Goal: Task Accomplishment & Management: Use online tool/utility

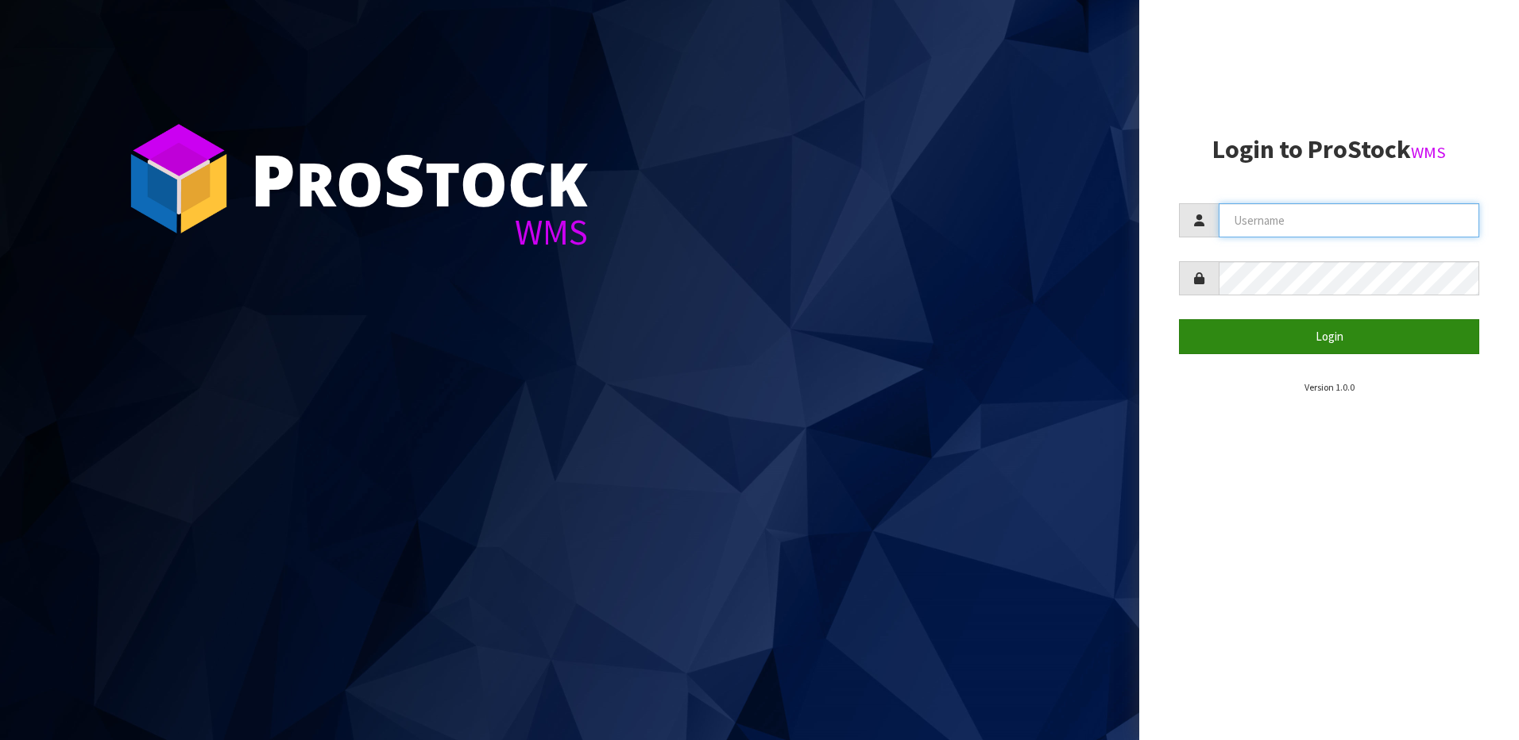
type input "NEROTAPWARE"
click at [1376, 347] on button "Login" at bounding box center [1329, 336] width 300 height 34
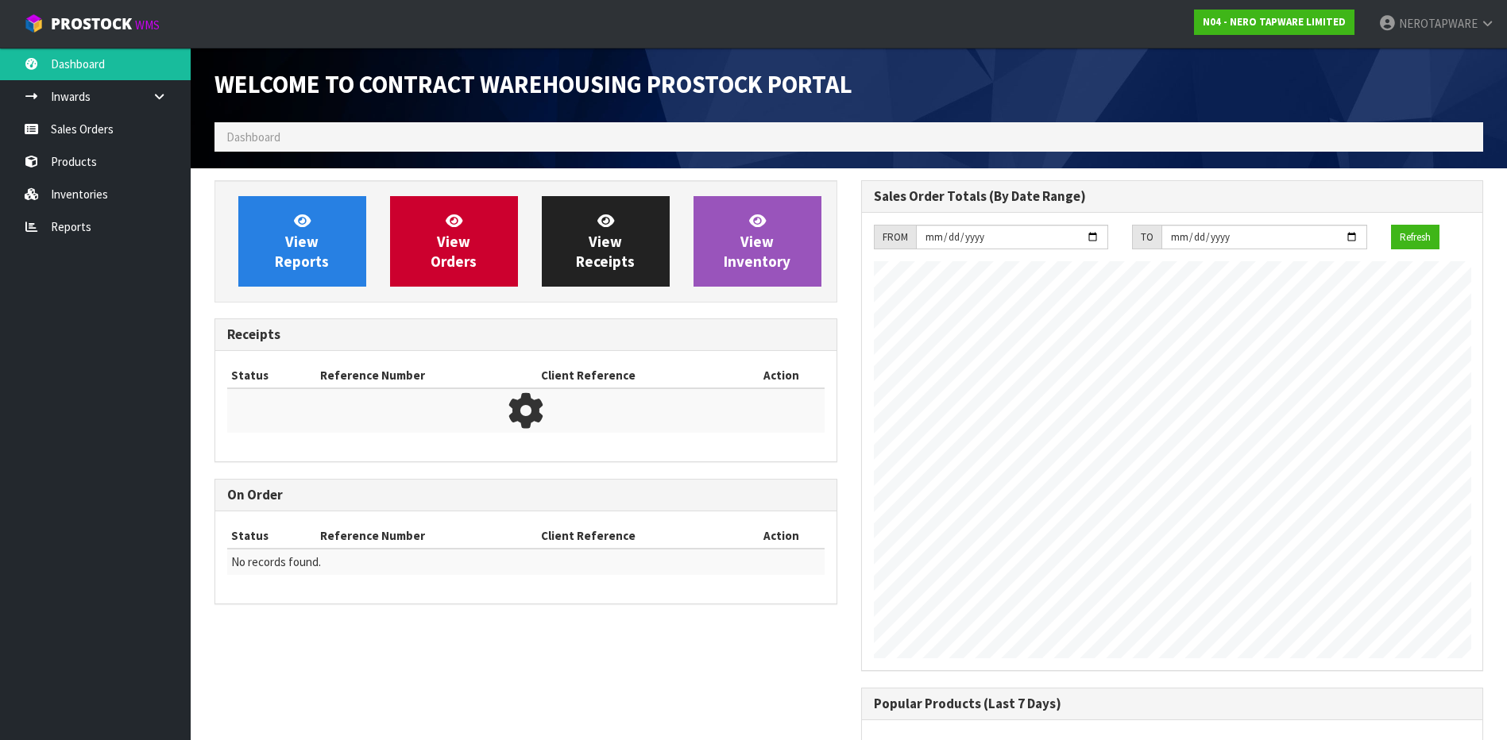
scroll to position [881, 646]
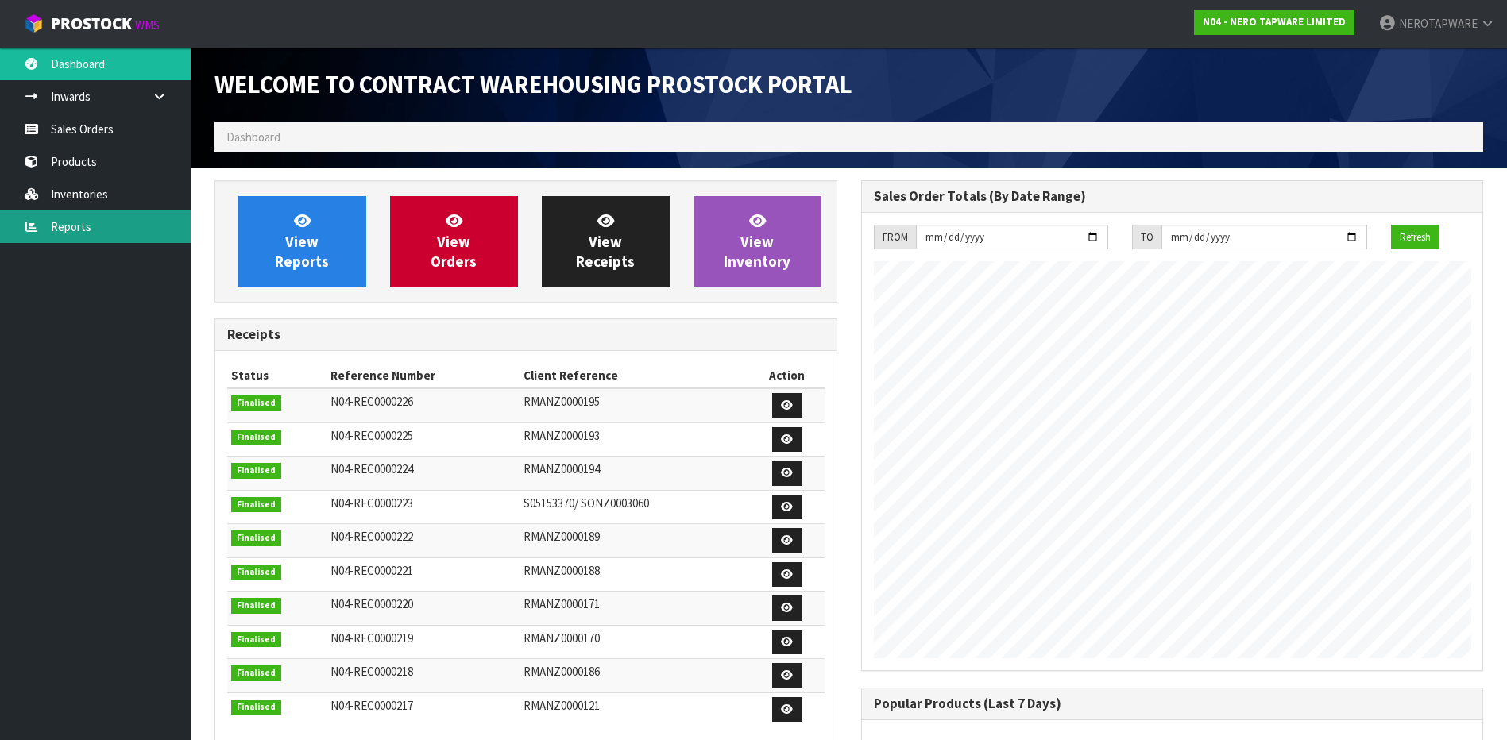
click at [68, 231] on link "Reports" at bounding box center [95, 227] width 191 height 33
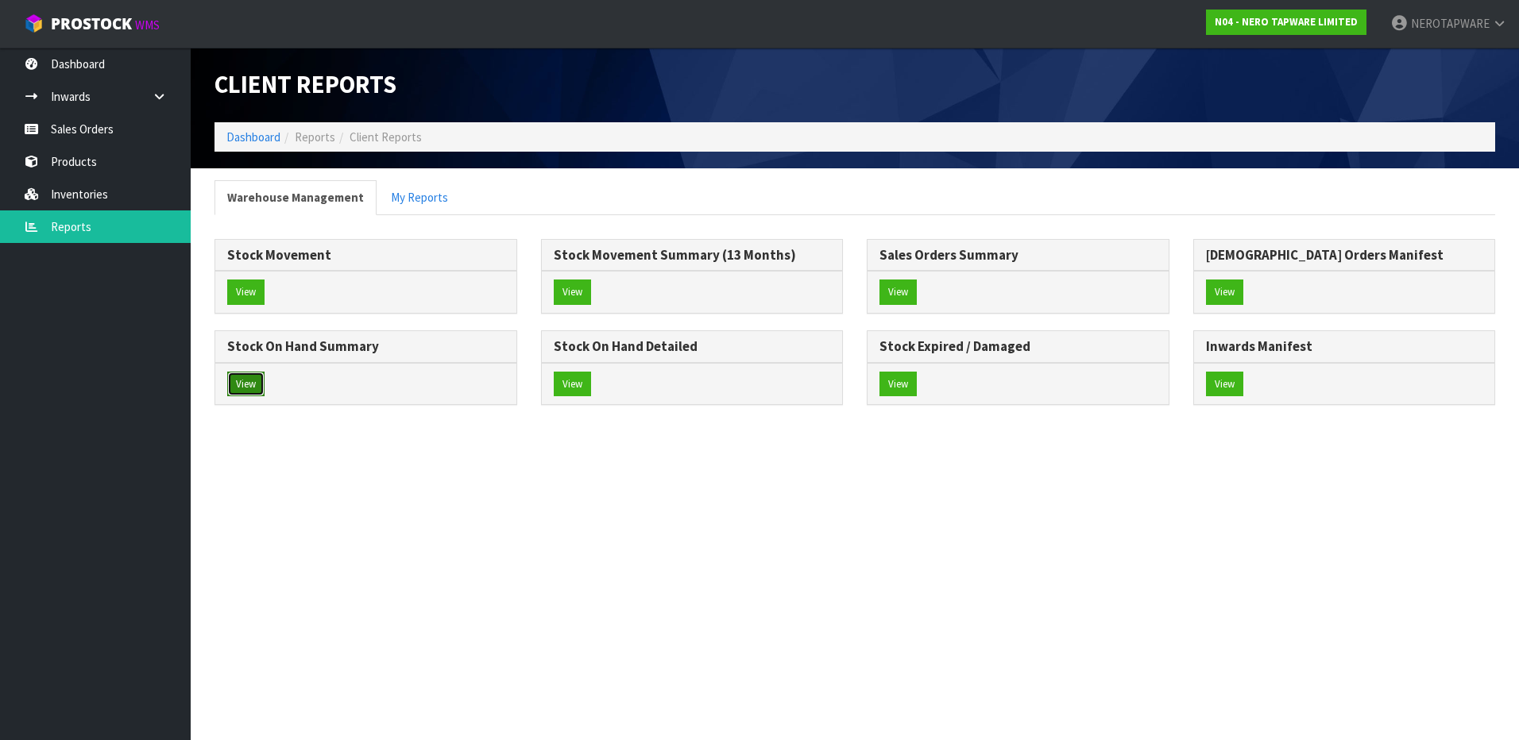
click at [244, 385] on button "View" at bounding box center [245, 384] width 37 height 25
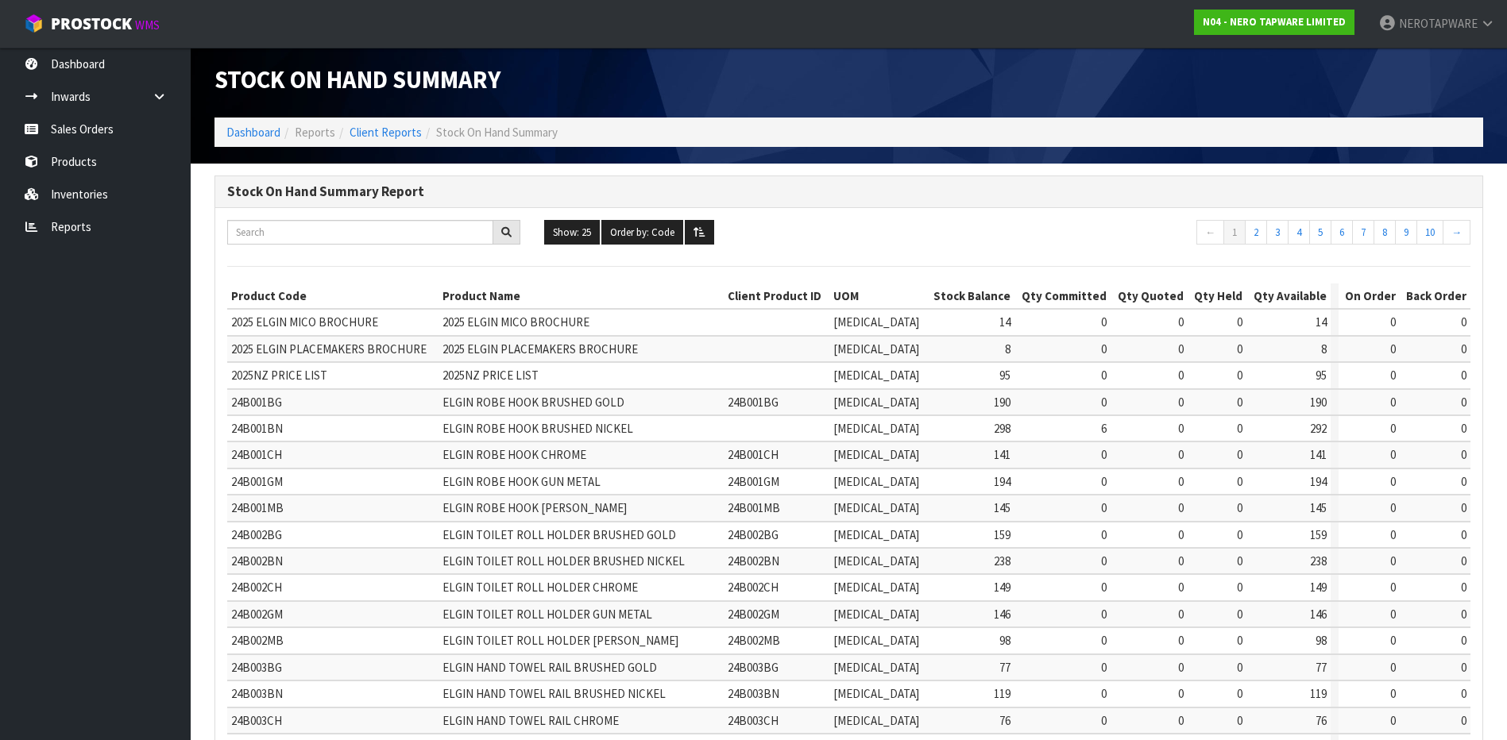
scroll to position [362, 0]
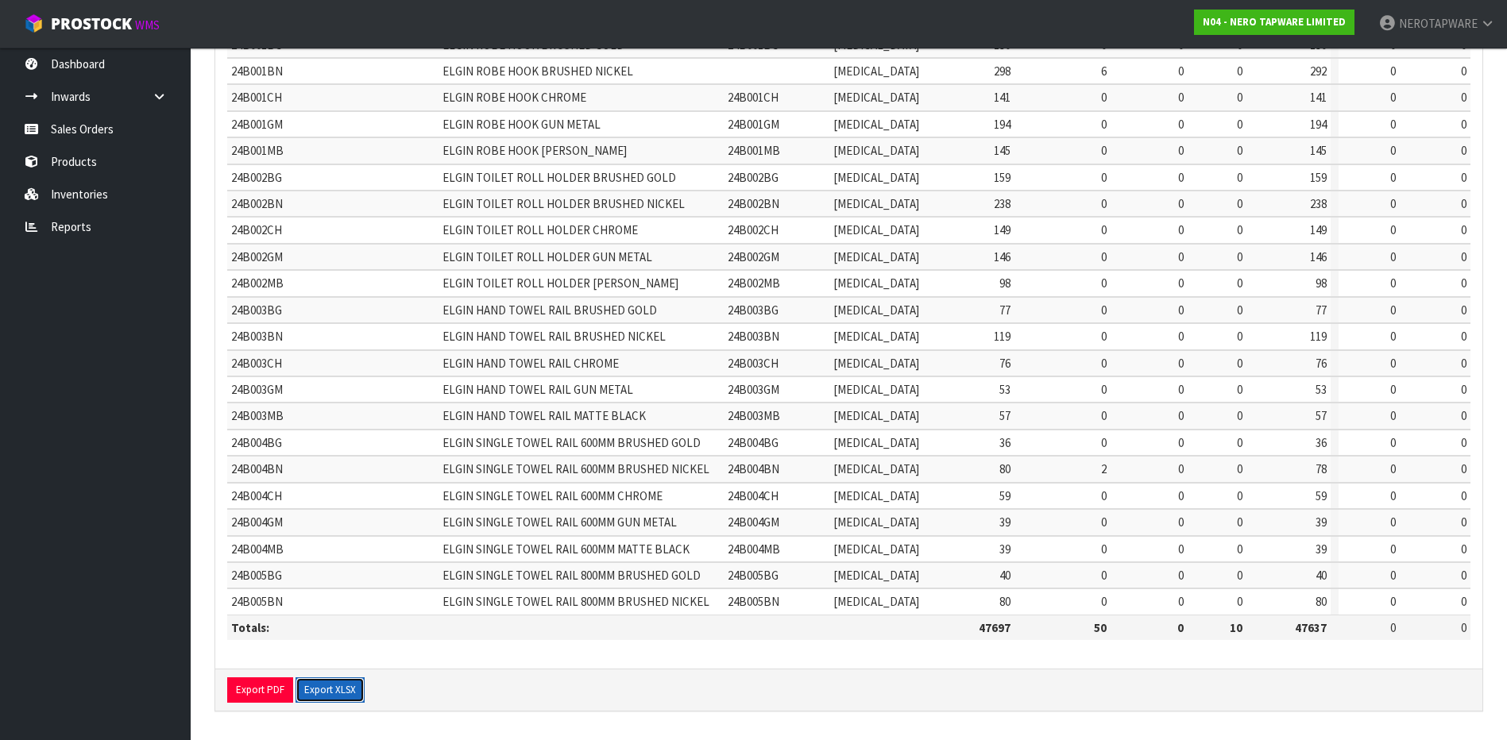
click at [334, 689] on button "Export XLSX" at bounding box center [330, 690] width 69 height 25
click at [77, 229] on link "Reports" at bounding box center [95, 227] width 191 height 33
